Goal: Task Accomplishment & Management: Use online tool/utility

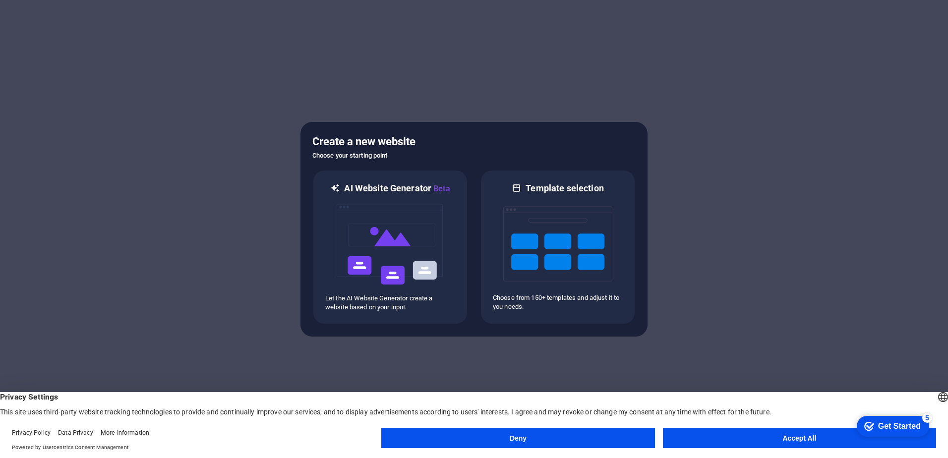
click at [636, 437] on button "Deny" at bounding box center [517, 438] width 273 height 20
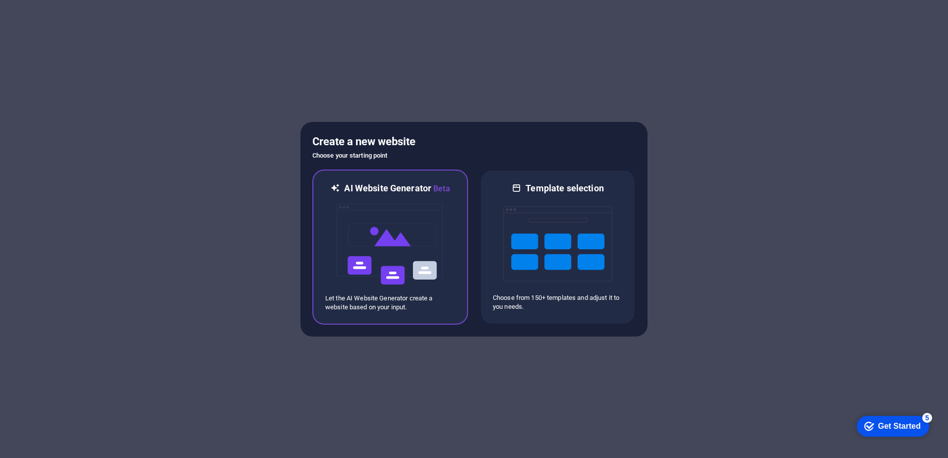
click at [383, 212] on img at bounding box center [390, 244] width 109 height 99
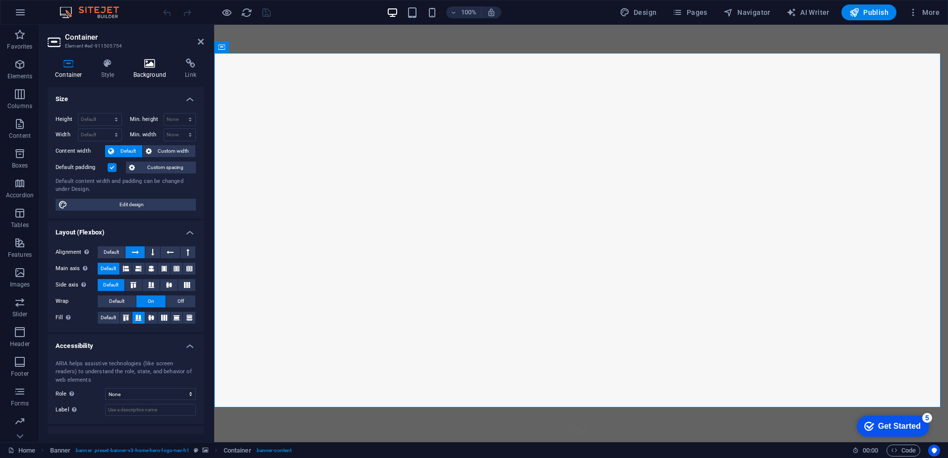
click at [158, 70] on h4 "Background" at bounding box center [152, 69] width 52 height 21
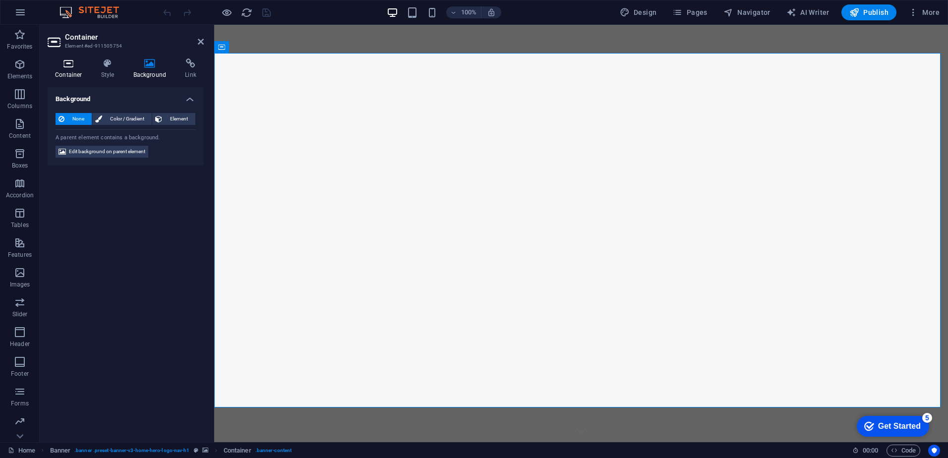
click at [69, 66] on icon at bounding box center [69, 64] width 42 height 10
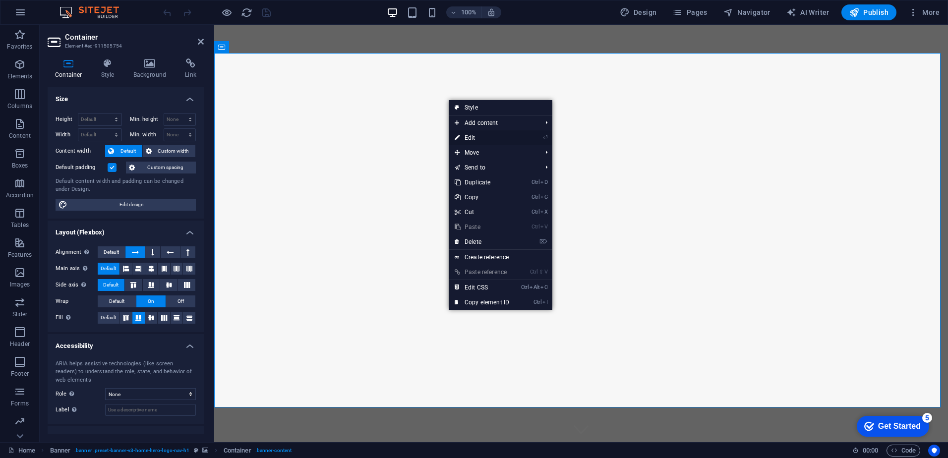
click at [460, 133] on link "⏎ Edit" at bounding box center [482, 137] width 66 height 15
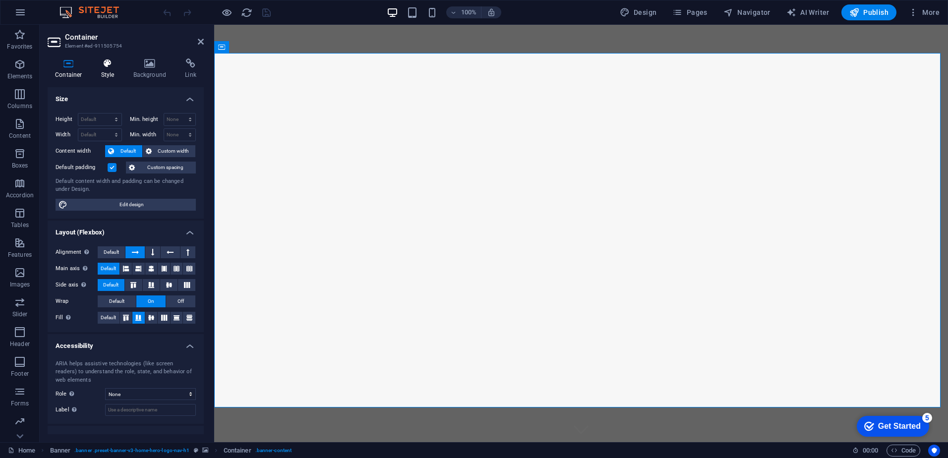
click at [115, 69] on h4 "Style" at bounding box center [110, 69] width 32 height 21
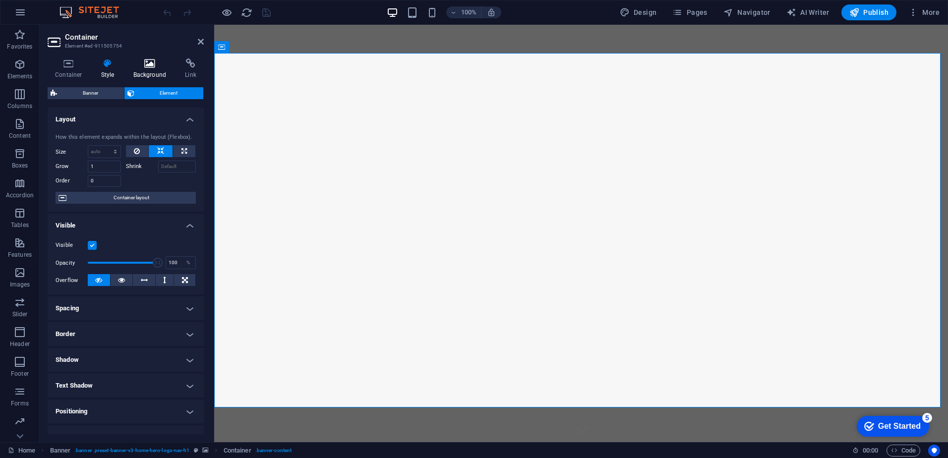
click at [148, 65] on icon at bounding box center [150, 64] width 48 height 10
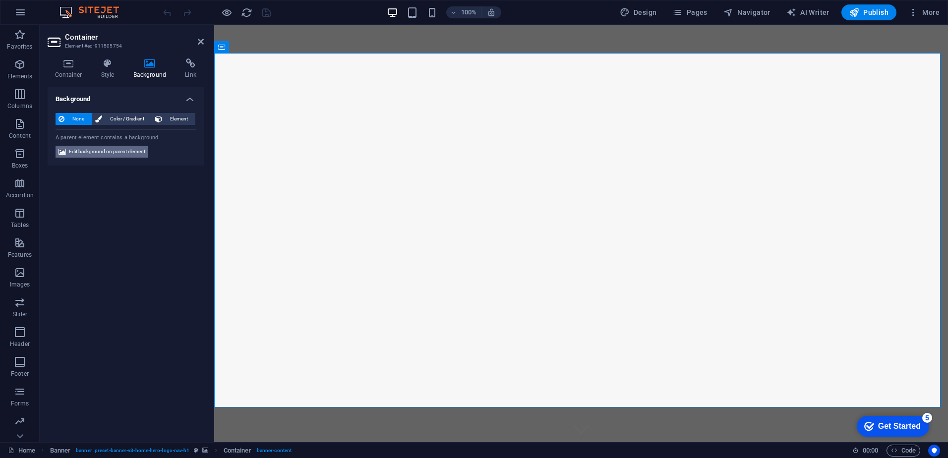
click at [116, 153] on span "Edit background on parent element" at bounding box center [107, 152] width 76 height 12
select select "ms"
select select "s"
select select "progressive"
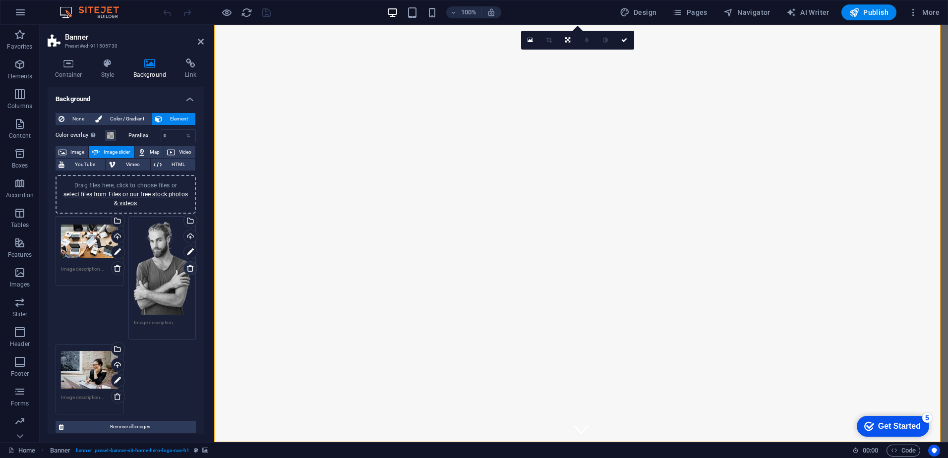
click at [190, 265] on icon at bounding box center [190, 268] width 8 height 8
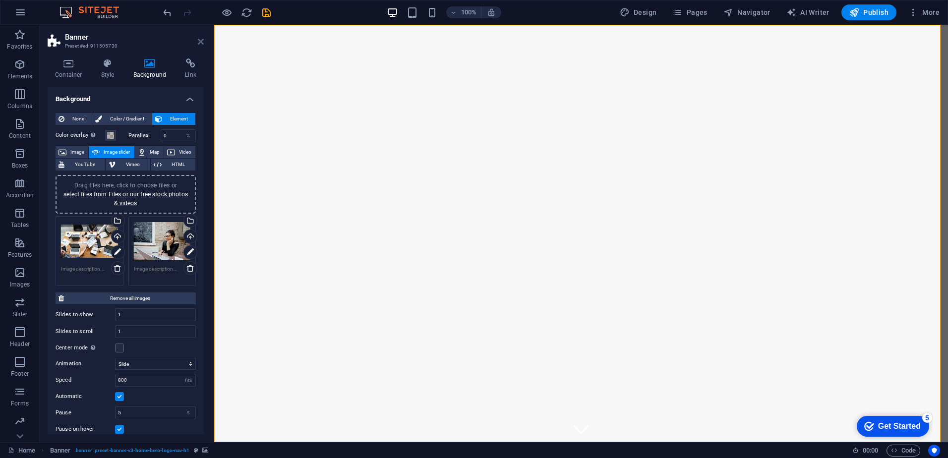
click at [199, 43] on icon at bounding box center [201, 42] width 6 height 8
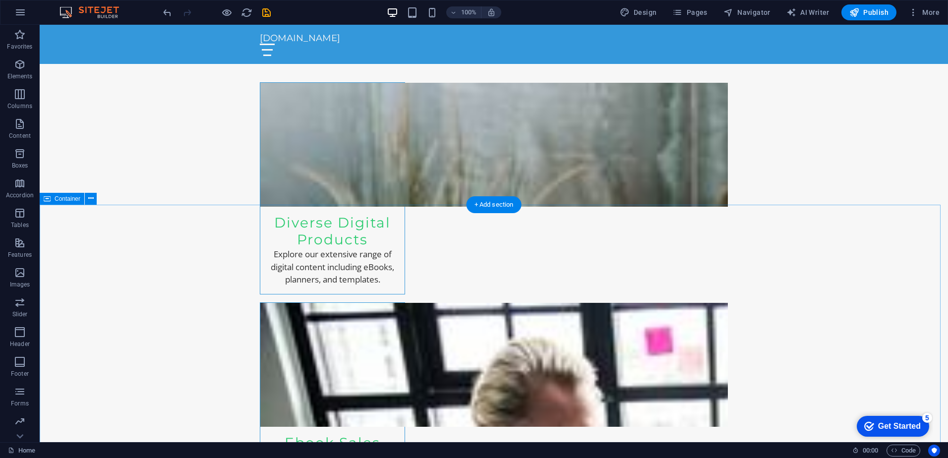
scroll to position [694, 0]
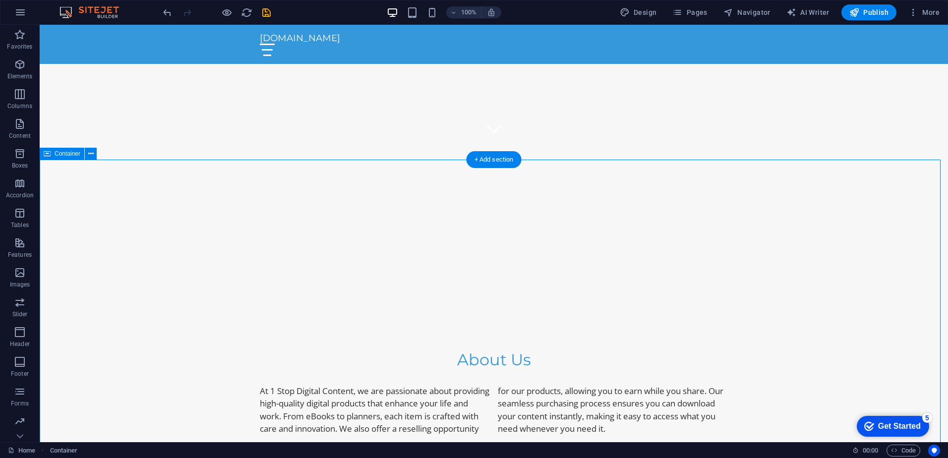
scroll to position [198, 0]
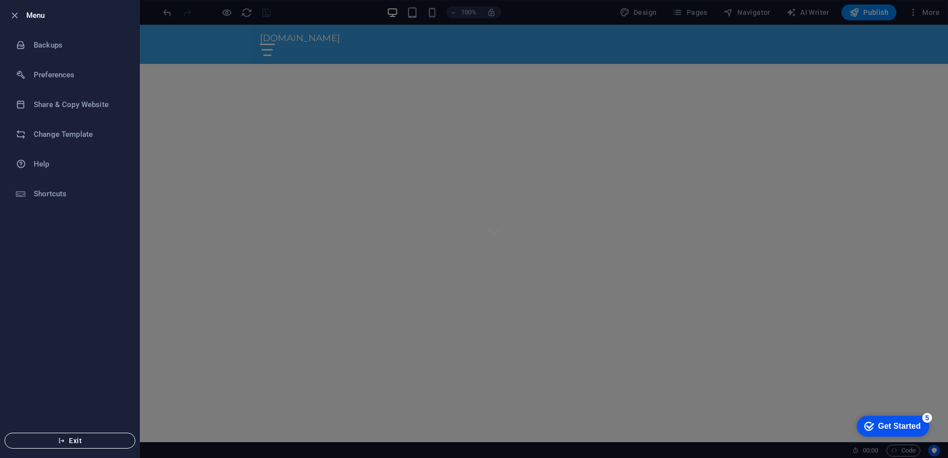
click at [57, 442] on span "Exit" at bounding box center [70, 441] width 114 height 8
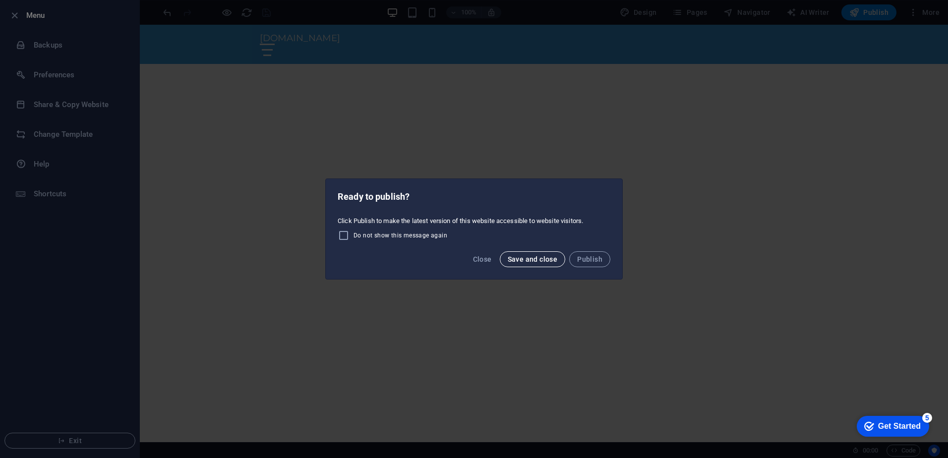
click at [536, 262] on span "Save and close" at bounding box center [533, 259] width 50 height 8
